Goal: Information Seeking & Learning: Learn about a topic

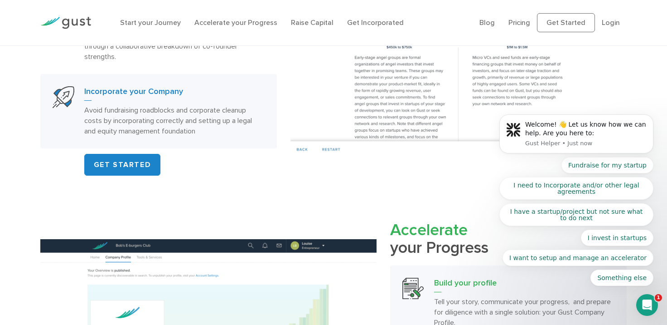
click at [159, 97] on h3 "Incorporate your Company" at bounding box center [174, 93] width 180 height 15
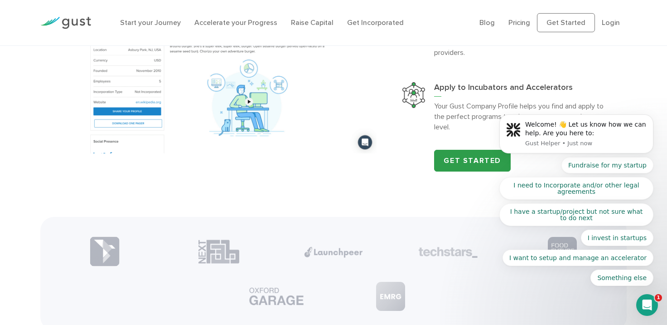
scroll to position [938, 0]
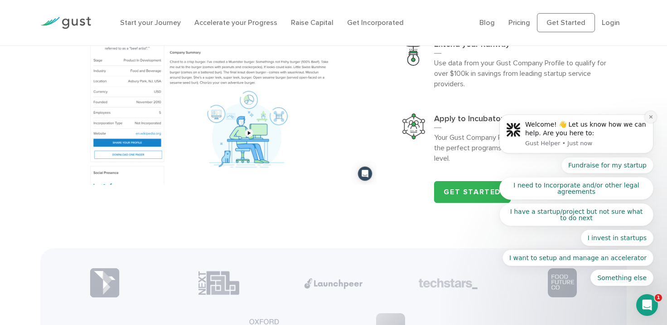
click at [647, 117] on button "Dismiss notification" at bounding box center [651, 117] width 12 height 12
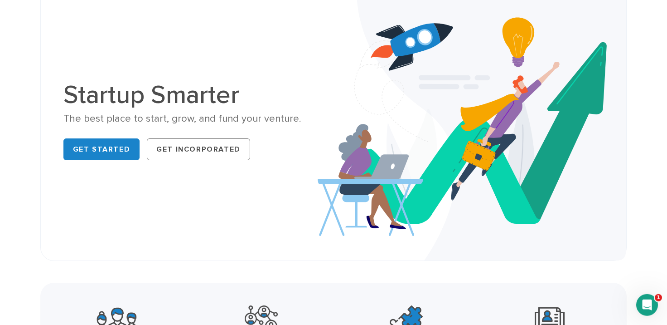
scroll to position [0, 0]
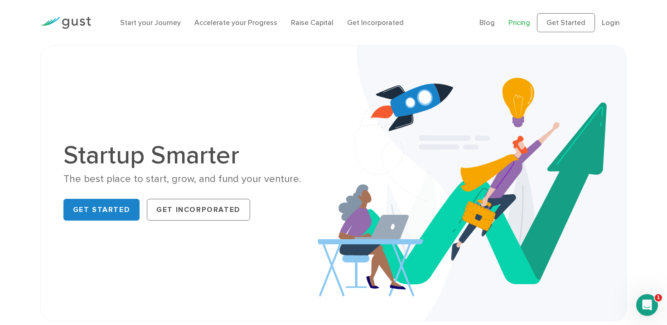
click at [527, 22] on link "Pricing" at bounding box center [520, 22] width 22 height 9
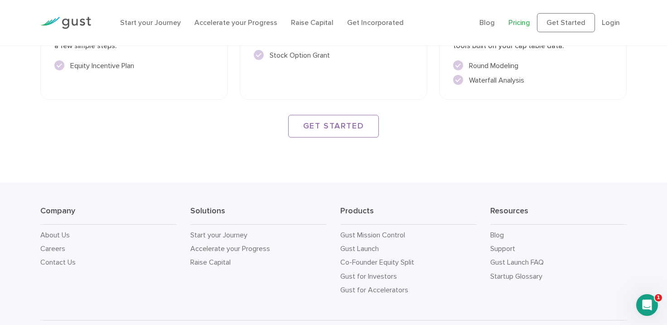
scroll to position [1147, 0]
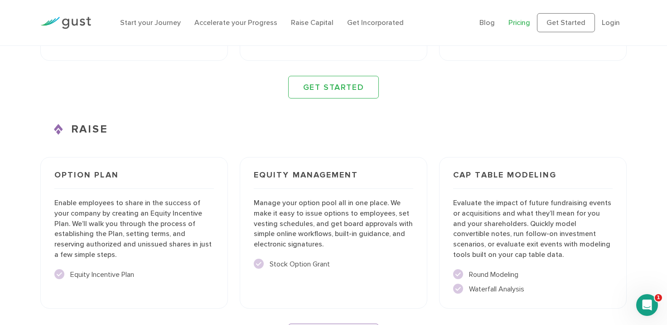
click at [77, 23] on img at bounding box center [65, 23] width 51 height 12
